Goal: Task Accomplishment & Management: Use online tool/utility

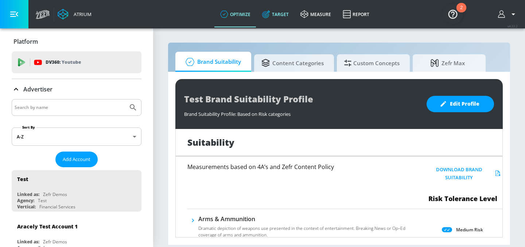
click at [276, 12] on link "Target" at bounding box center [275, 14] width 38 height 26
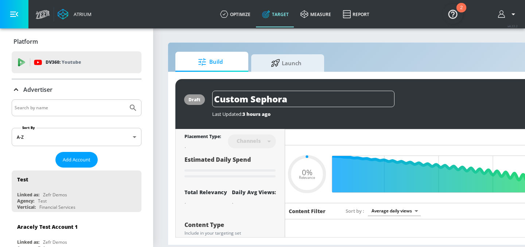
click at [47, 136] on body "Atrium optimize Target measure Report optimize Target measure Report v 4.22.2 P…" at bounding box center [262, 123] width 525 height 247
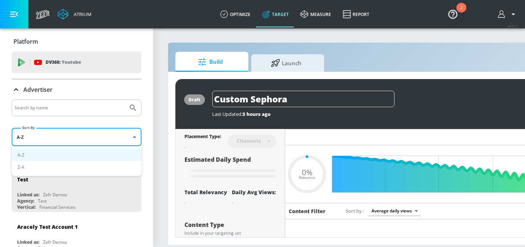
type input "0.6"
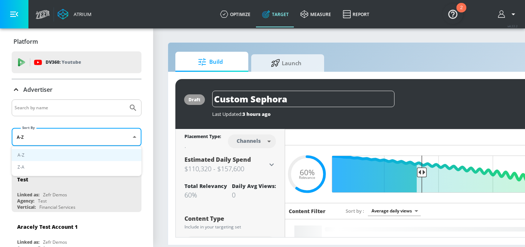
click at [58, 108] on div at bounding box center [262, 123] width 525 height 247
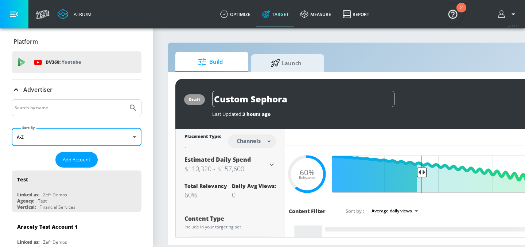
click at [44, 111] on input "Search by name" at bounding box center [70, 107] width 110 height 9
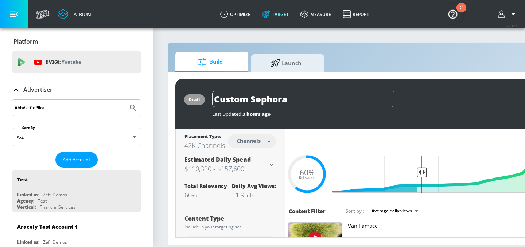
click at [125, 100] on button "Submit Search" at bounding box center [133, 108] width 16 height 16
click at [36, 108] on input "AbbVie CoPilot" at bounding box center [70, 107] width 110 height 9
type input "AbbVie Co-Pilot"
click at [125, 100] on button "Submit Search" at bounding box center [133, 108] width 16 height 16
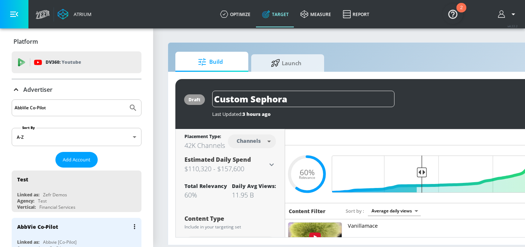
click at [69, 222] on div "AbbVie Co-Pilot" at bounding box center [78, 226] width 122 height 17
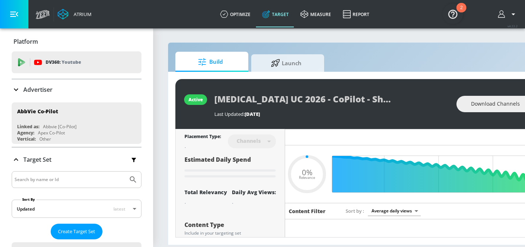
type input "0.52"
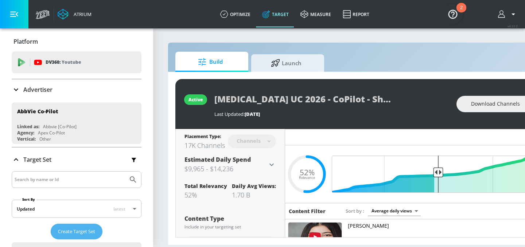
click at [89, 229] on span "Create Target Set" at bounding box center [76, 231] width 37 height 8
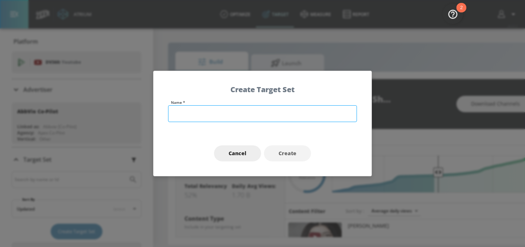
click at [204, 114] on input "text" at bounding box center [262, 113] width 189 height 17
paste input "VYALEV 2025"
type input "VYALEV 2026 - TS"
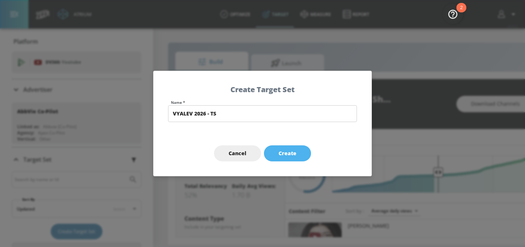
click at [292, 149] on span "Create" at bounding box center [287, 153] width 18 height 9
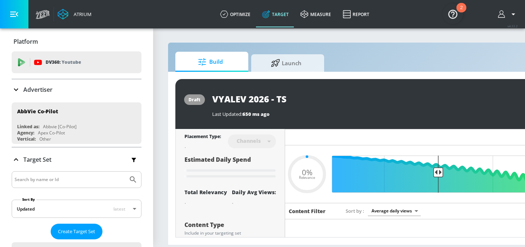
type input "VYALEV 2026 - TS"
type input "0.6"
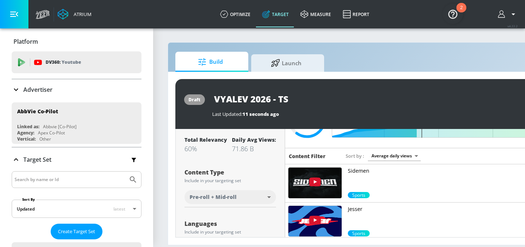
scroll to position [62, 0]
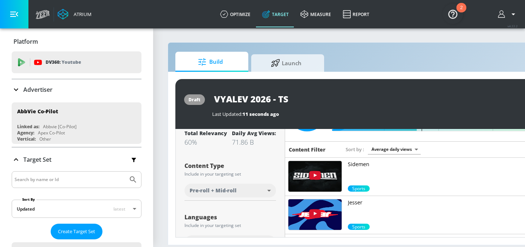
click at [237, 193] on body "Atrium optimize Target measure Report optimize Target measure Report v 4.22.2 P…" at bounding box center [262, 123] width 525 height 247
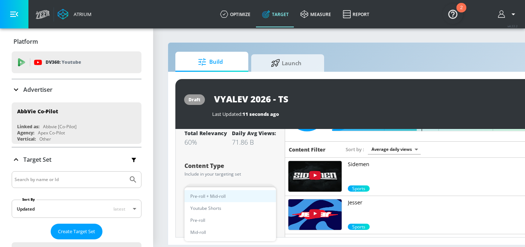
click at [252, 173] on div at bounding box center [262, 123] width 525 height 247
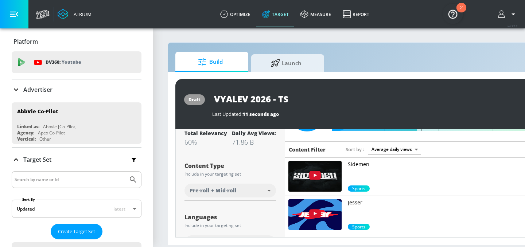
scroll to position [110, 0]
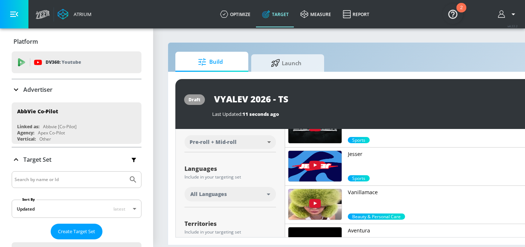
click at [237, 195] on div "All Languages" at bounding box center [228, 194] width 77 height 7
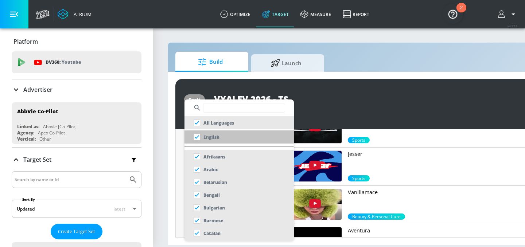
click at [195, 136] on input "checkbox" at bounding box center [196, 136] width 13 height 13
checkbox input "true"
checkbox input "false"
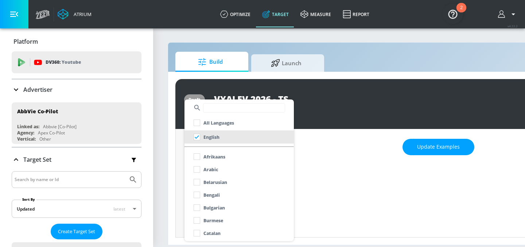
scroll to position [101, 0]
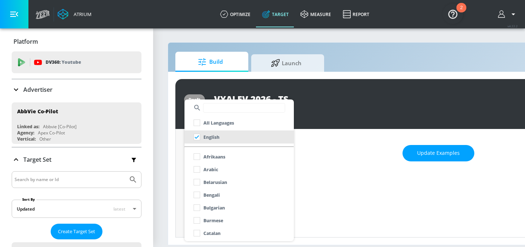
click at [360, 168] on div at bounding box center [262, 123] width 525 height 247
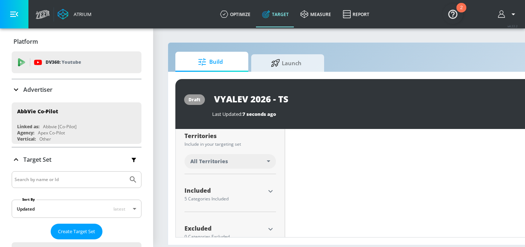
scroll to position [196, 0]
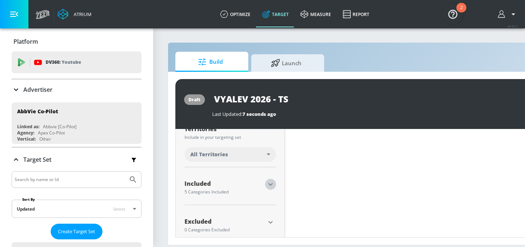
click at [270, 183] on icon "button" at bounding box center [270, 184] width 9 height 9
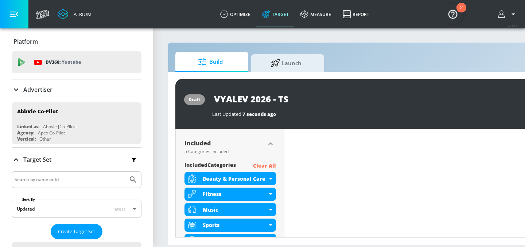
click at [266, 167] on p "Clear All" at bounding box center [264, 165] width 23 height 9
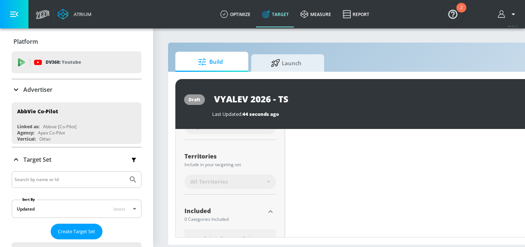
scroll to position [179, 0]
click at [259, 173] on div "All Territories" at bounding box center [229, 178] width 91 height 15
click at [253, 178] on div "All Territories" at bounding box center [228, 178] width 77 height 7
click at [245, 176] on div "All Territories" at bounding box center [228, 178] width 77 height 7
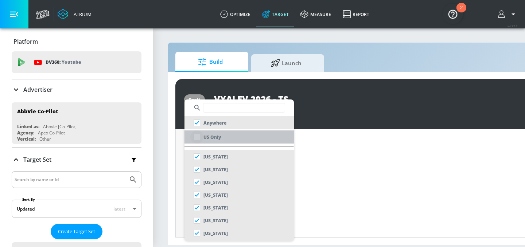
click at [198, 133] on input "checkbox" at bounding box center [196, 136] width 13 height 13
checkbox input "true"
checkbox input "false"
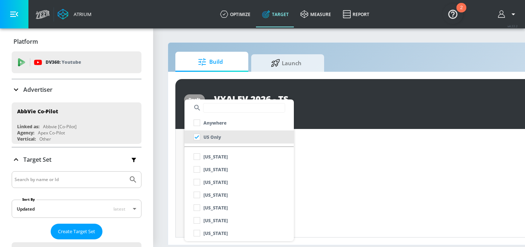
click at [369, 120] on div at bounding box center [262, 123] width 525 height 247
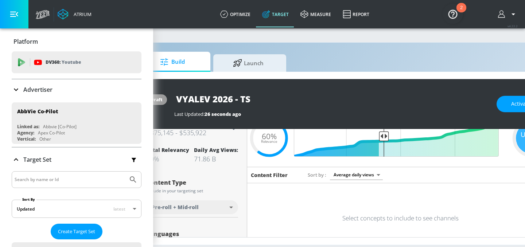
scroll to position [0, 50]
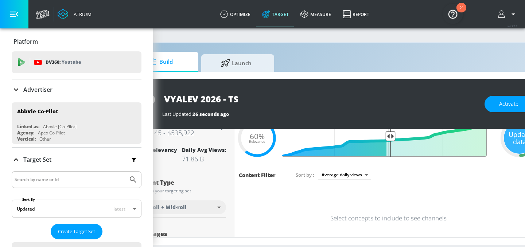
drag, startPoint x: 374, startPoint y: 134, endPoint x: 390, endPoint y: 135, distance: 15.3
type input "0.51"
click at [390, 135] on input "Final Threshold" at bounding box center [388, 138] width 204 height 37
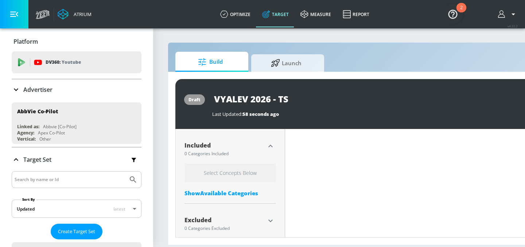
scroll to position [243, 0]
click at [228, 184] on div "Select Concepts Below Show Available Categories" at bounding box center [229, 179] width 91 height 37
click at [228, 187] on div "Show Available Categories" at bounding box center [229, 190] width 91 height 7
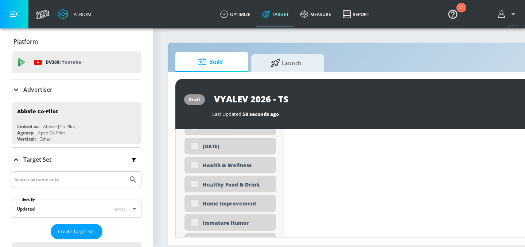
scroll to position [1188, 0]
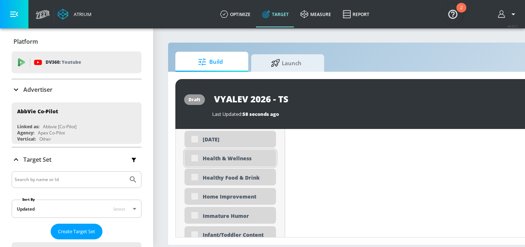
click at [192, 159] on div "Health & Wellness" at bounding box center [229, 158] width 91 height 17
click at [194, 159] on div "Health & Wellness" at bounding box center [229, 158] width 91 height 17
checkbox input "true"
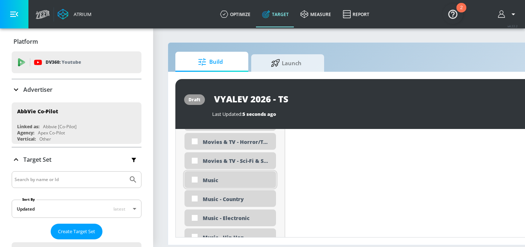
scroll to position [1484, 0]
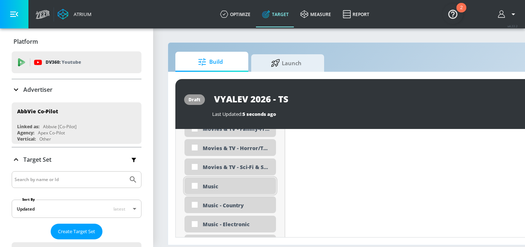
click at [212, 187] on div "Music" at bounding box center [237, 186] width 68 height 7
checkbox input "true"
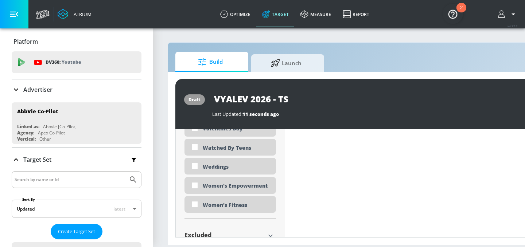
scroll to position [2327, 0]
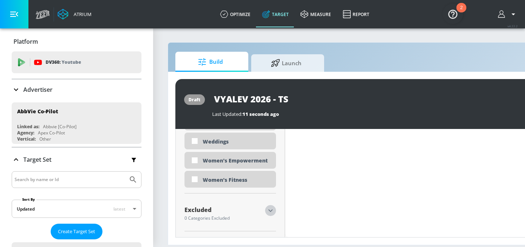
click at [269, 211] on icon "button" at bounding box center [270, 210] width 9 height 9
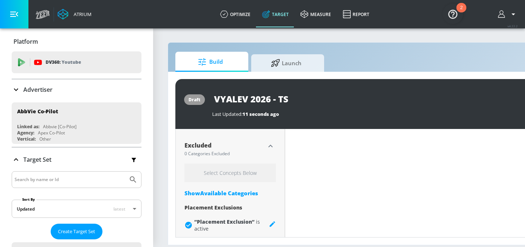
scroll to position [2400, 0]
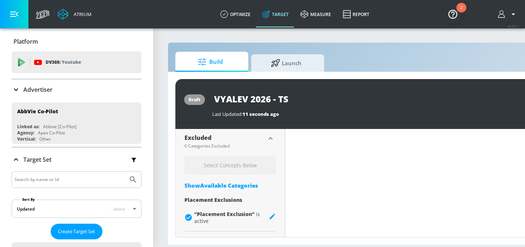
click at [233, 182] on div "Show Available Categories" at bounding box center [229, 185] width 91 height 7
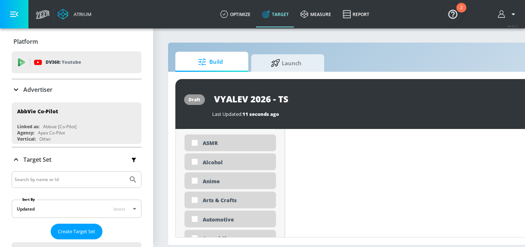
scroll to position [2484, 0]
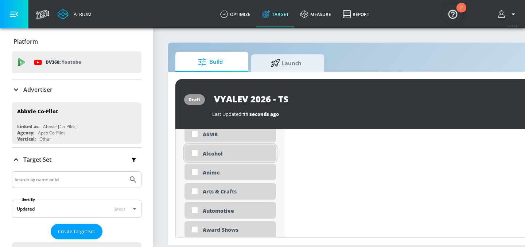
click at [222, 158] on div "Alcohol" at bounding box center [229, 153] width 91 height 17
checkbox input "true"
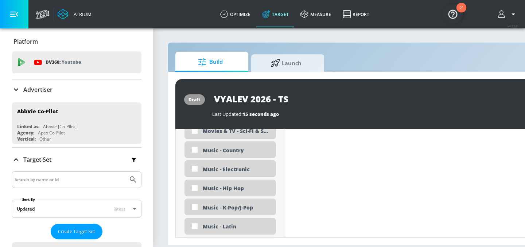
scroll to position [3639, 0]
click at [226, 183] on div "Music - Hip Hop" at bounding box center [229, 187] width 91 height 17
checkbox input "true"
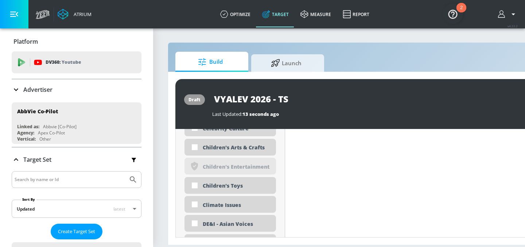
scroll to position [2700, 0]
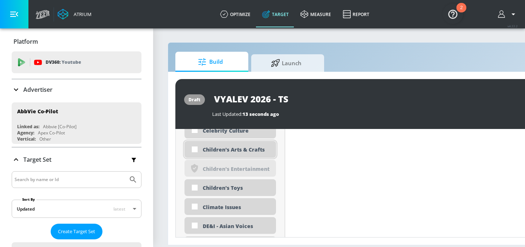
click at [233, 154] on div "Children's Arts & Crafts" at bounding box center [229, 149] width 91 height 17
checkbox input "true"
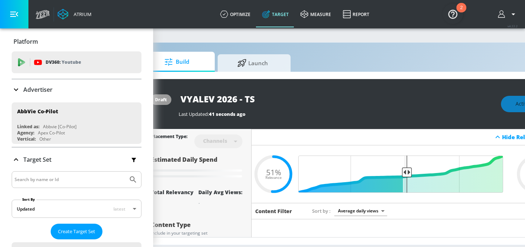
scroll to position [0, 89]
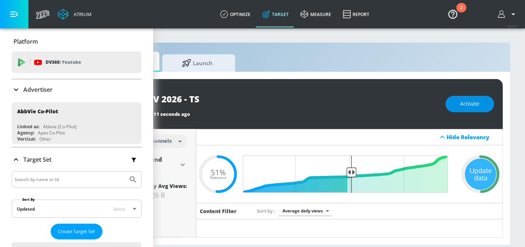
click at [461, 105] on span "Activate" at bounding box center [469, 103] width 19 height 9
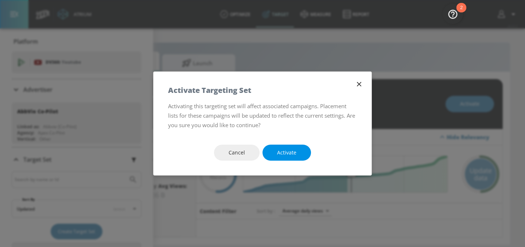
click at [293, 155] on span "Activate" at bounding box center [286, 152] width 19 height 9
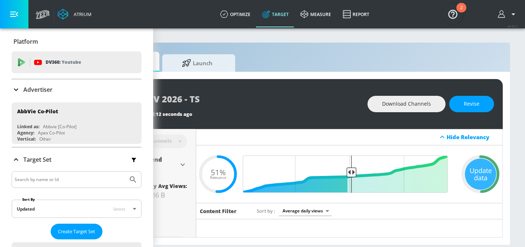
drag, startPoint x: 468, startPoint y: 101, endPoint x: 451, endPoint y: 68, distance: 36.8
click at [451, 68] on div "Build Launch active VYALEV 2026 - TS Last Updated: 12 seconds ago Download Chan…" at bounding box center [295, 143] width 432 height 203
